Goal: Use online tool/utility: Use online tool/utility

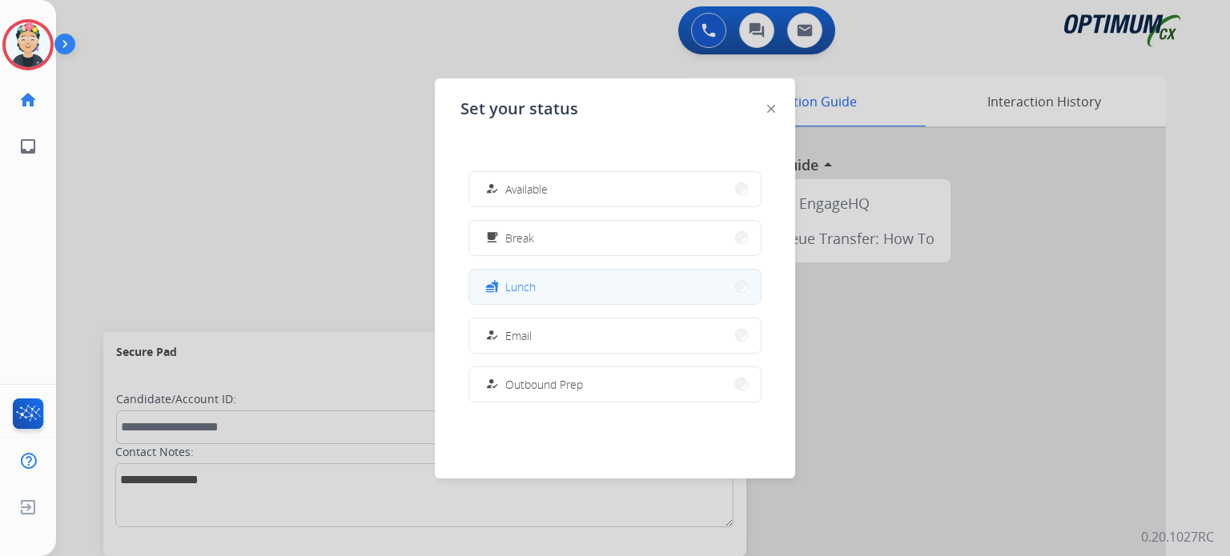
click at [516, 295] on div "fastfood Lunch" at bounding box center [509, 286] width 54 height 19
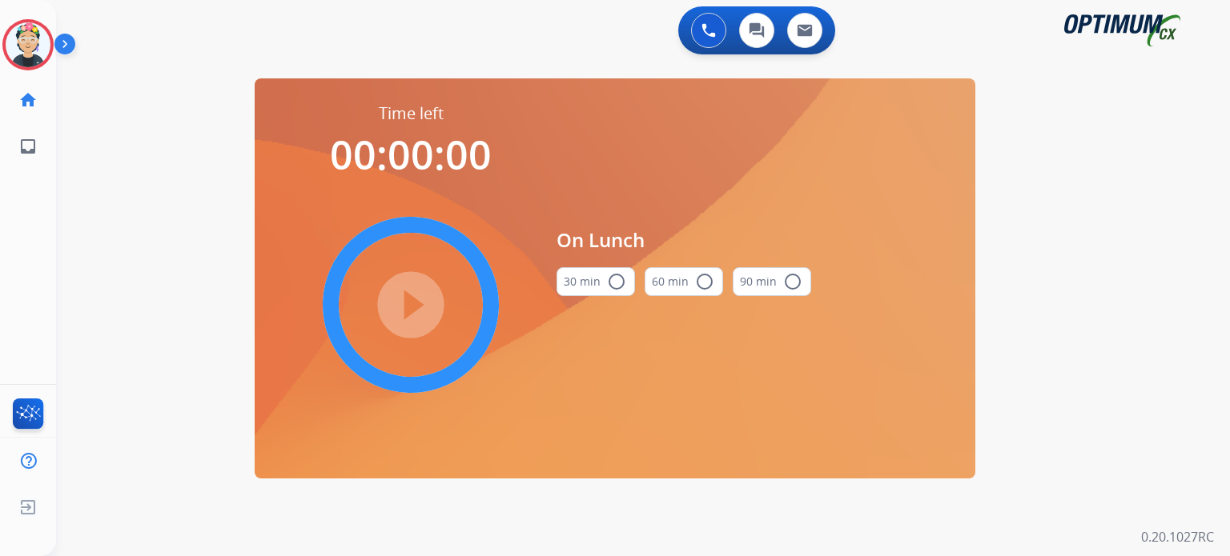
click at [602, 271] on button "30 min radio_button_unchecked" at bounding box center [595, 281] width 78 height 29
click at [401, 312] on mat-icon "play_circle_filled" at bounding box center [410, 304] width 19 height 19
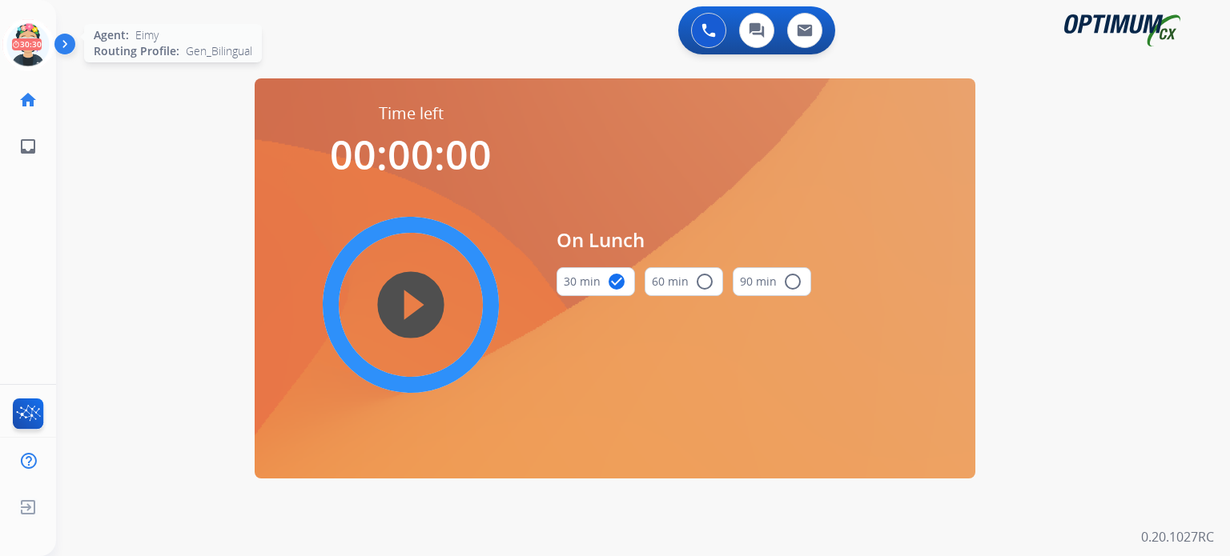
click at [35, 45] on icon at bounding box center [28, 45] width 52 height 52
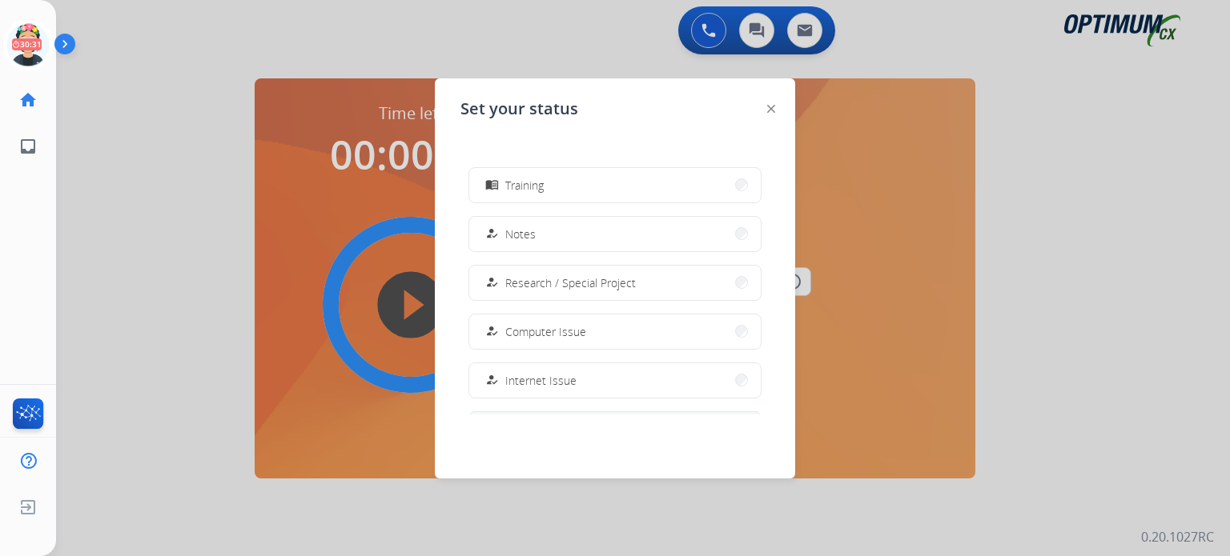
scroll to position [399, 0]
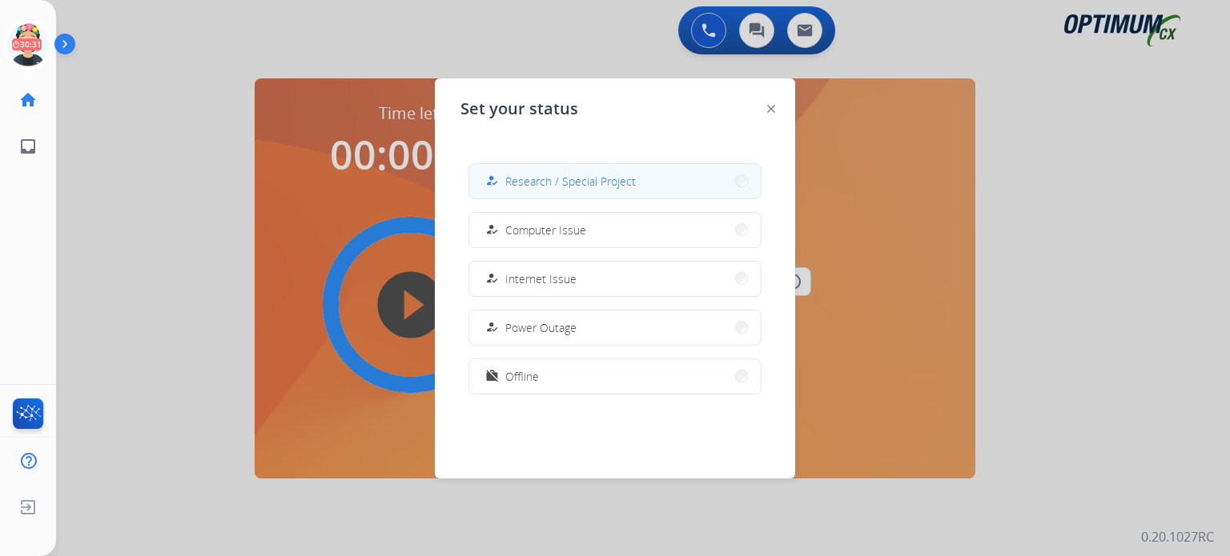
click at [592, 179] on span "Research / Special Project" at bounding box center [570, 181] width 131 height 17
